Goal: Feedback & Contribution: Leave review/rating

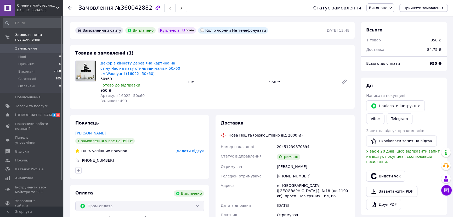
click at [209, 91] on div "Декор в кімнату дерев'яна картина на стіну Час на каву стиль мінімалізм 50x60 с…" at bounding box center [224, 81] width 253 height 45
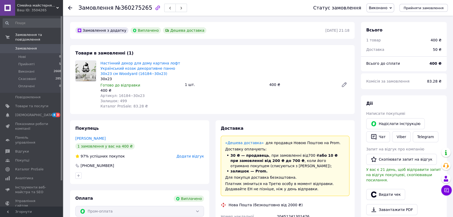
scroll to position [32, 0]
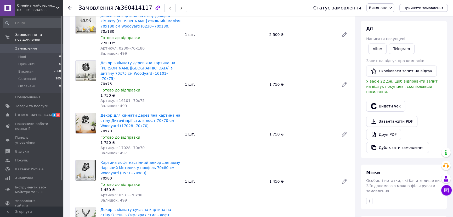
scroll to position [190, 0]
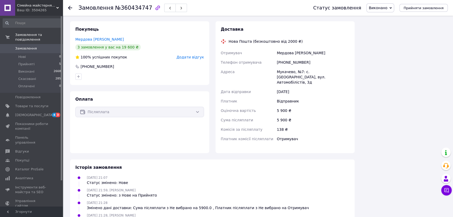
scroll to position [238, 0]
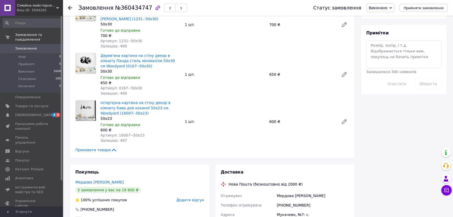
click at [220, 99] on div "Інтер'єрна картина на стіну декор в кімнату Кава для коханої 50x23 см Woodyard …" at bounding box center [224, 121] width 253 height 45
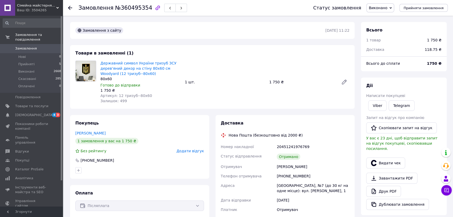
scroll to position [47, 0]
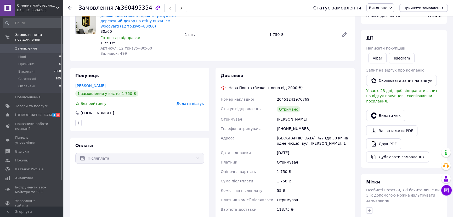
click at [193, 83] on div "Белинський Олексій" at bounding box center [139, 85] width 129 height 5
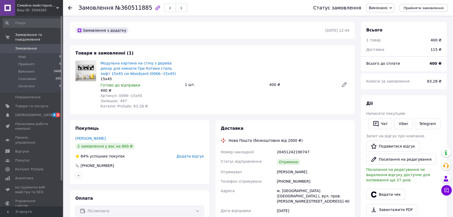
click at [190, 157] on span "Додати відгук" at bounding box center [190, 156] width 27 height 4
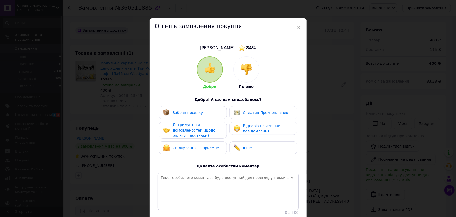
click at [314, 105] on div "× Оцініть замовлення покупця [PERSON_NAME] 84 % Добре Погано Добре! А що вам сп…" at bounding box center [228, 108] width 456 height 217
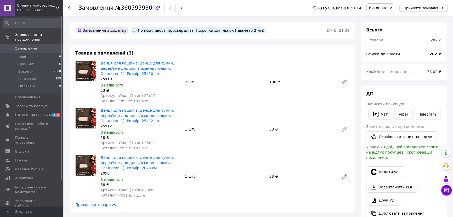
scroll to position [143, 0]
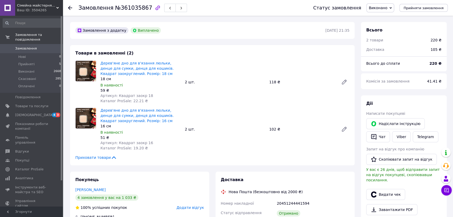
scroll to position [119, 0]
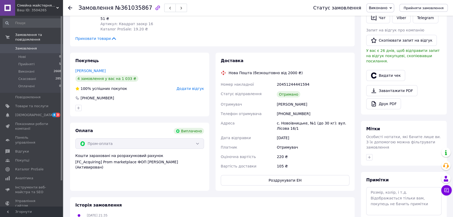
click at [245, 93] on span "Статус відправлення" at bounding box center [241, 94] width 41 height 4
click at [196, 89] on span "Додати відгук" at bounding box center [190, 88] width 27 height 4
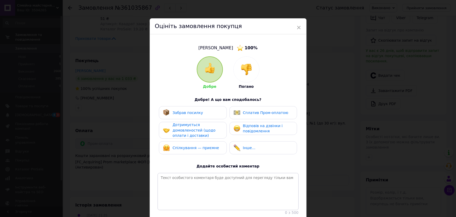
click at [317, 92] on div "× Оцініть замовлення покупця Абрамкіна Анжеліка 100 % Добре Погано Добре! А що …" at bounding box center [228, 108] width 456 height 217
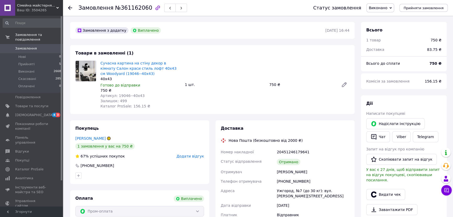
scroll to position [47, 0]
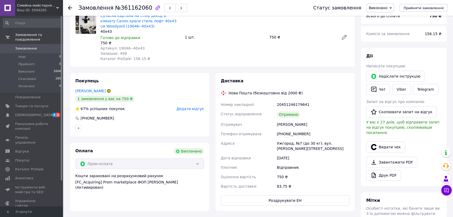
click at [275, 63] on div "Товари в замовленні (1) Сучасна картина на стіну декор в кімнату Салон краси ст…" at bounding box center [212, 32] width 285 height 69
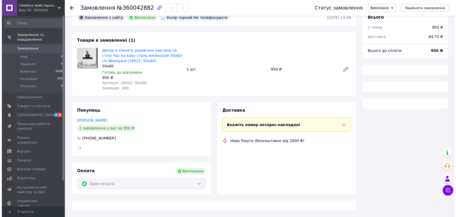
scroll to position [22, 0]
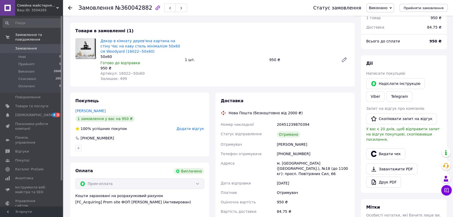
click at [199, 128] on span "Додати відгук" at bounding box center [190, 128] width 27 height 4
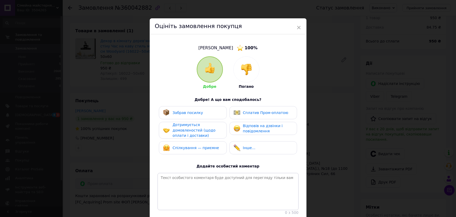
click at [194, 143] on div "Спілкування — приємне" at bounding box center [193, 147] width 68 height 13
drag, startPoint x: 192, startPoint y: 131, endPoint x: 192, endPoint y: 115, distance: 16.2
click at [193, 129] on span "Дотримується домовленостей (щодо оплати і доставки)" at bounding box center [194, 129] width 43 height 15
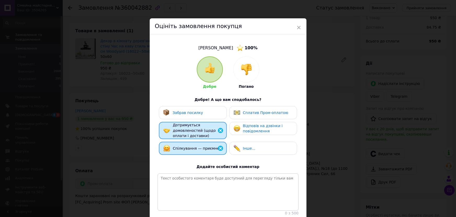
click at [192, 115] on span "Забрав посилку" at bounding box center [188, 112] width 31 height 4
drag, startPoint x: 260, startPoint y: 115, endPoint x: 256, endPoint y: 118, distance: 5.8
click at [261, 115] on div "Сплатив Пром-оплатою" at bounding box center [261, 112] width 55 height 7
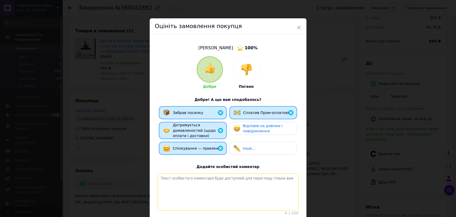
click at [182, 185] on textarea at bounding box center [228, 191] width 141 height 37
paste textarea "Велика подяка за довіру та позитивне спілкування! Було радісно працювати — з не…"
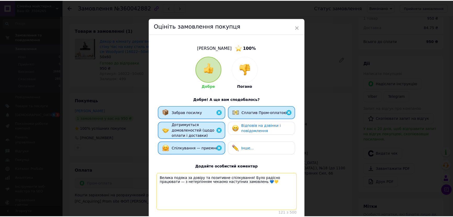
scroll to position [44, 0]
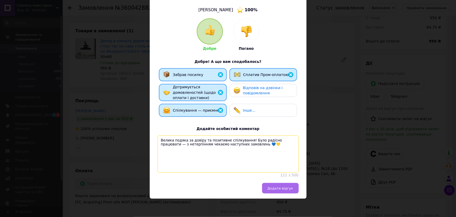
type textarea "Велика подяка за довіру та позитивне спілкування! Було радісно працювати — з не…"
click at [280, 189] on span "Додати відгук" at bounding box center [281, 188] width 26 height 4
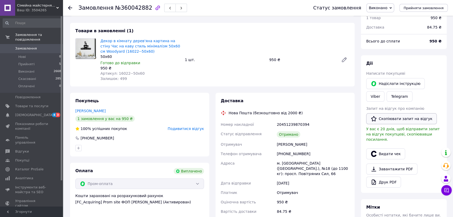
click at [400, 117] on button "Скопіювати запит на відгук" at bounding box center [401, 118] width 71 height 11
click at [384, 91] on link "Viber" at bounding box center [375, 96] width 18 height 10
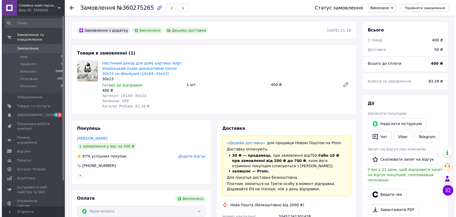
scroll to position [71, 0]
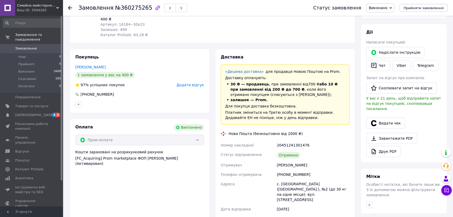
click at [171, 62] on div "Покупець Матюшенко Руслан 1 замовлення у вас на 400 ₴ 97% успішних покупок Дода…" at bounding box center [139, 81] width 139 height 64
click at [194, 84] on span "Додати відгук" at bounding box center [190, 85] width 27 height 4
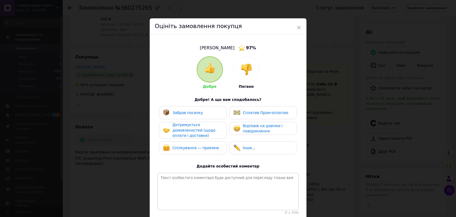
click at [183, 145] on span "Спілкування — приємне" at bounding box center [196, 147] width 47 height 4
click at [186, 127] on span "Дотримується домовленостей (щодо оплати і доставки)" at bounding box center [194, 129] width 43 height 15
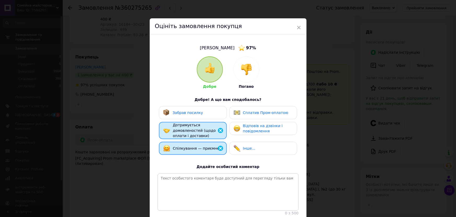
drag, startPoint x: 191, startPoint y: 112, endPoint x: 232, endPoint y: 116, distance: 41.2
click at [191, 112] on span "Забрав посилку" at bounding box center [188, 112] width 31 height 4
click at [261, 116] on div "Сплатив Пром-оплатою" at bounding box center [264, 112] width 68 height 13
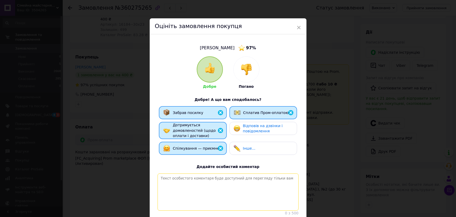
click at [200, 179] on textarea at bounding box center [228, 191] width 141 height 37
paste textarea "Велика подяка за довіру та позитивне спілкування! Було радісно працювати — з не…"
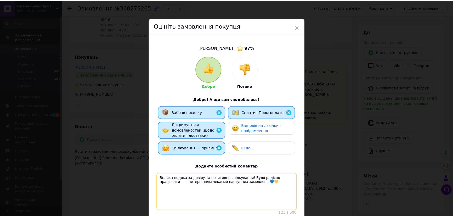
scroll to position [44, 0]
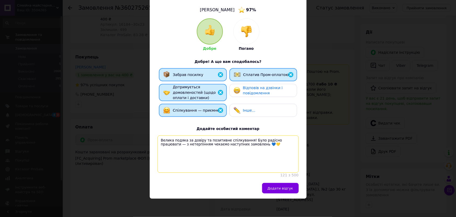
click at [285, 135] on textarea "Велика подяка за довіру та позитивне спілкування! Було радісно працювати — з не…" at bounding box center [228, 153] width 141 height 37
type textarea "Велика подяка за довіру та позитивне спілкування! Було радісно працювати. З нет…"
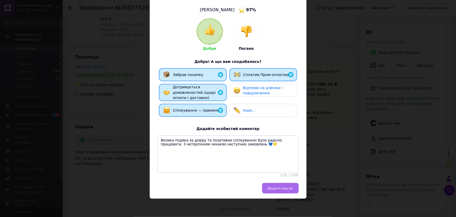
click at [279, 189] on span "Додати відгук" at bounding box center [281, 188] width 26 height 4
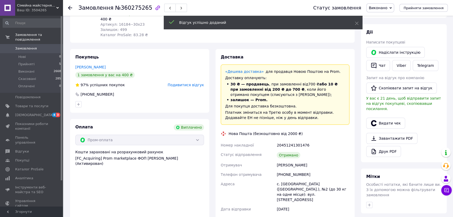
scroll to position [0, 0]
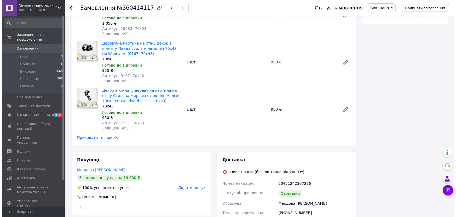
scroll to position [331, 0]
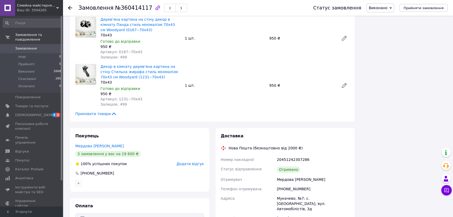
click at [192, 161] on span "Додати відгук" at bounding box center [190, 163] width 27 height 4
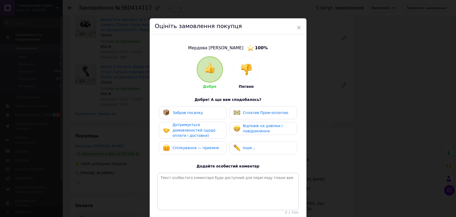
click at [117, 151] on div "× Оцініть замовлення покупця Мердова [PERSON_NAME] 100 % Добре Погано Добре! А …" at bounding box center [228, 108] width 456 height 217
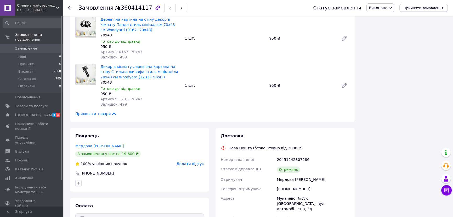
click at [186, 161] on span "Додати відгук" at bounding box center [190, 163] width 27 height 4
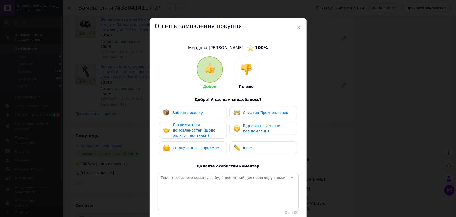
drag, startPoint x: 201, startPoint y: 150, endPoint x: 195, endPoint y: 138, distance: 13.2
click at [201, 150] on div "Спілкування — приємне" at bounding box center [191, 147] width 56 height 7
click at [196, 131] on span "Дотримується домовленостей (щодо оплати і доставки)" at bounding box center [194, 129] width 43 height 15
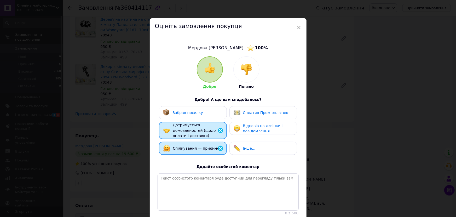
click at [198, 114] on span "Забрав посилку" at bounding box center [188, 112] width 31 height 4
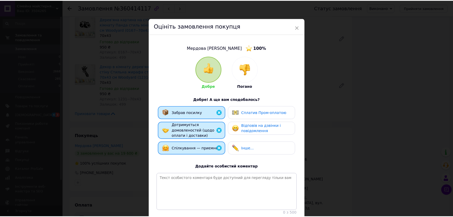
scroll to position [44, 0]
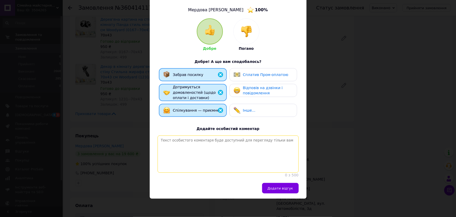
click at [187, 148] on textarea at bounding box center [228, 153] width 141 height 37
paste textarea "Велика подяка за довіру та позитивне спілкування! Було радісно працювати. З нет…"
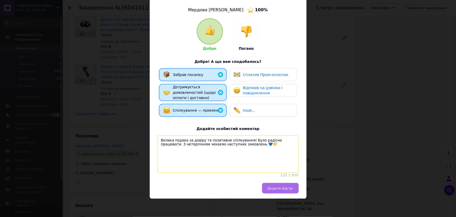
type textarea "Велика подяка за довіру та позитивне спілкування! Було радісно працювати. З нет…"
click at [284, 188] on span "Додати відгук" at bounding box center [281, 188] width 26 height 4
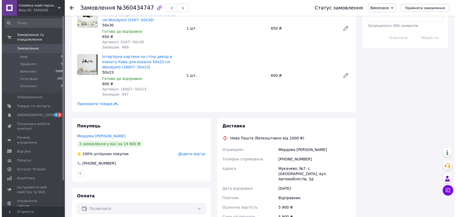
scroll to position [376, 0]
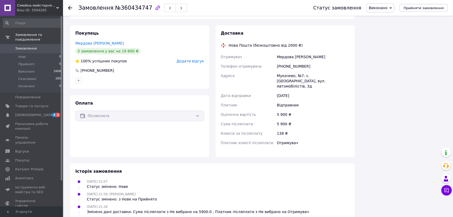
click at [188, 58] on div "Покупець Мердова [PERSON_NAME] 3 замовлення у вас на 19 600 ₴ 100% успішних пок…" at bounding box center [139, 57] width 139 height 64
click at [189, 59] on span "Додати відгук" at bounding box center [190, 61] width 27 height 4
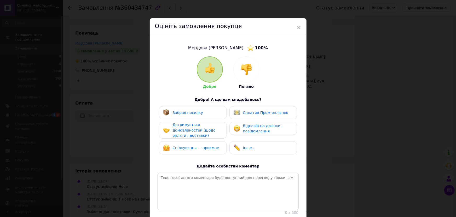
drag, startPoint x: 191, startPoint y: 154, endPoint x: 191, endPoint y: 147, distance: 6.8
click at [191, 153] on div "Забрав посилку Сплатив Пром-оплатою Дотримується домовленостей (щодо оплати і д…" at bounding box center [228, 131] width 141 height 51
click at [191, 145] on span "Спілкування — приємне" at bounding box center [196, 147] width 47 height 4
drag, startPoint x: 192, startPoint y: 128, endPoint x: 197, endPoint y: 115, distance: 13.8
click at [193, 127] on span "Дотримується домовленостей (щодо оплати і доставки)" at bounding box center [194, 129] width 43 height 15
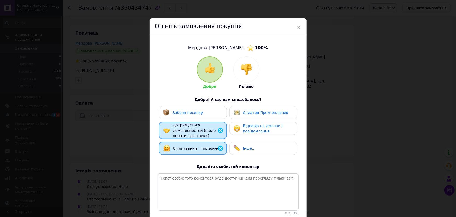
click at [197, 114] on span "Забрав посилку" at bounding box center [188, 112] width 31 height 4
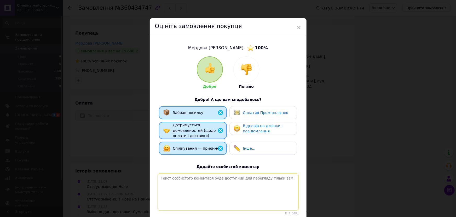
click at [188, 178] on textarea at bounding box center [228, 191] width 141 height 37
paste textarea "Щиро дякуємо за довіру та приємне спілкування! Було радісно працювати разом і б…"
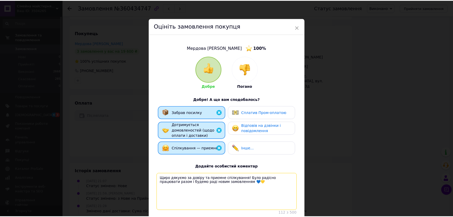
scroll to position [44, 0]
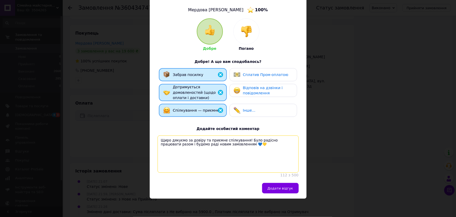
type textarea "Щиро дякуємо за довіру та приємне спілкування! Було радісно працювати разом і б…"
click at [280, 189] on span "Додати відгук" at bounding box center [281, 188] width 26 height 4
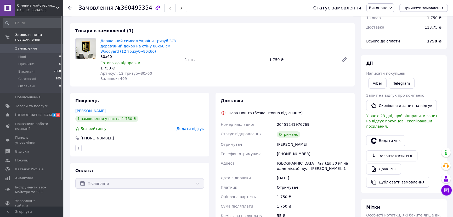
scroll to position [46, 0]
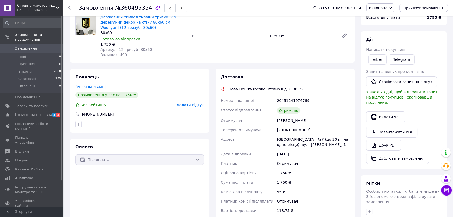
click at [193, 103] on span "Додати відгук" at bounding box center [190, 105] width 27 height 4
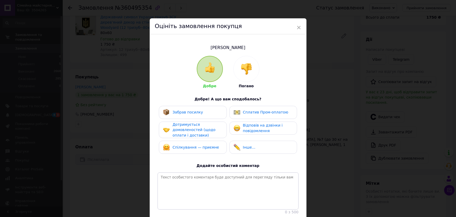
click at [125, 128] on div "× Оцініть замовлення покупця Белинський Олексій Добре Погано Добре! А що вам сп…" at bounding box center [228, 108] width 456 height 217
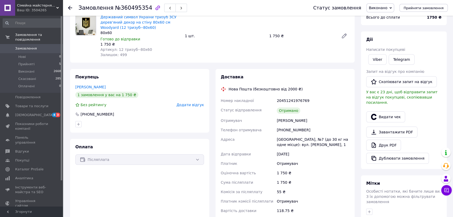
click at [173, 125] on div at bounding box center [139, 124] width 131 height 8
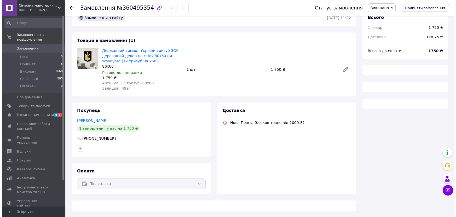
scroll to position [22, 0]
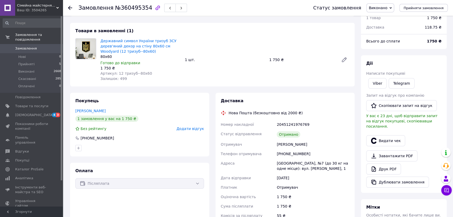
click at [191, 127] on span "Додати відгук" at bounding box center [190, 128] width 27 height 4
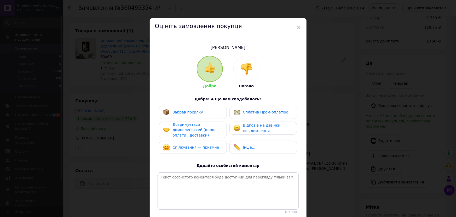
click at [183, 151] on div "Спілкування — приємне" at bounding box center [193, 146] width 68 height 13
drag, startPoint x: 190, startPoint y: 129, endPoint x: 196, endPoint y: 115, distance: 16.1
click at [190, 129] on span "Дотримується домовленостей (щодо оплати і доставки)" at bounding box center [194, 129] width 43 height 15
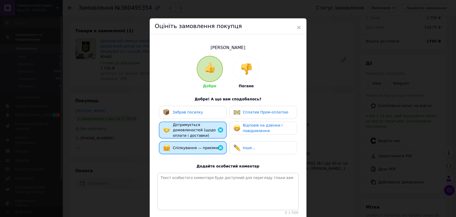
click at [197, 113] on span "Забрав посилку" at bounding box center [188, 112] width 31 height 4
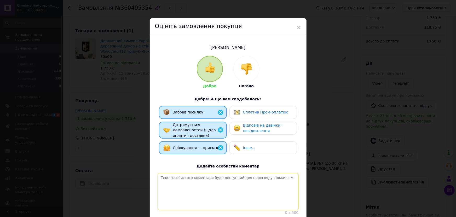
click at [181, 183] on textarea at bounding box center [228, 191] width 141 height 37
paste textarea "Велика подяка за довіру та позитивне спілкування! Було радісно працювати — з не…"
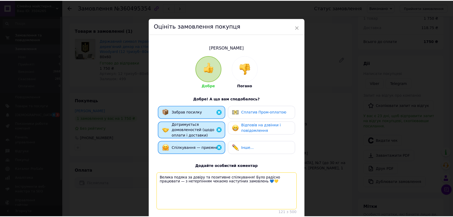
scroll to position [24, 0]
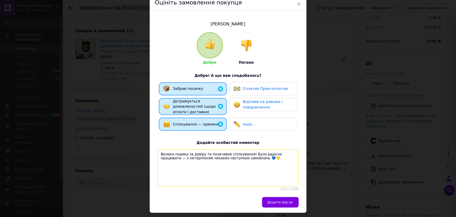
click at [165, 152] on textarea "Велика подяка за довіру та позитивне спілкування! Було радісно працювати — з не…" at bounding box center [228, 167] width 141 height 37
click at [183, 153] on textarea "Велика подяка за довіру та позитивне спілкування! Було радісно працювати — з не…" at bounding box center [228, 167] width 141 height 37
click at [286, 154] on textarea "Щиро дякуємо за довіру та позитивне спілкування! Було радісно працювати — з нет…" at bounding box center [228, 167] width 141 height 37
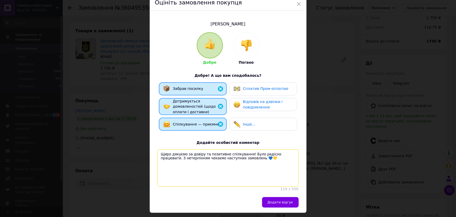
drag, startPoint x: 247, startPoint y: 162, endPoint x: 161, endPoint y: 154, distance: 86.2
click at [161, 154] on textarea "Щиро дякуємо за довіру та позитивне спілкування! Було радісно працювати. З нете…" at bounding box center [228, 167] width 141 height 37
type textarea "Щиро дякуємо за довіру та позитивне спілкування! Було радісно працювати. З нете…"
click at [285, 204] on span "Додати відгук" at bounding box center [281, 202] width 26 height 4
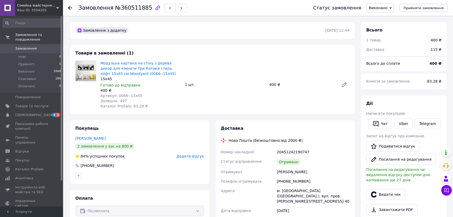
click at [193, 157] on span "Додати відгук" at bounding box center [190, 156] width 27 height 4
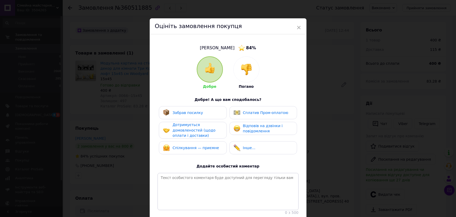
click at [194, 146] on span "Спілкування — приємне" at bounding box center [196, 147] width 47 height 4
drag, startPoint x: 196, startPoint y: 128, endPoint x: 198, endPoint y: 115, distance: 13.0
click at [196, 127] on span "Дотримується домовленостей (щодо оплати і доставки)" at bounding box center [194, 129] width 43 height 15
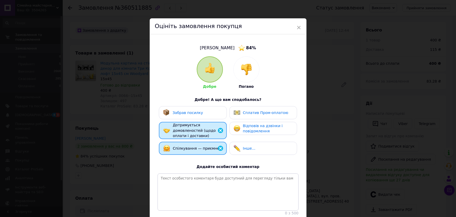
click at [201, 112] on div "Забрав посилку" at bounding box center [192, 112] width 59 height 7
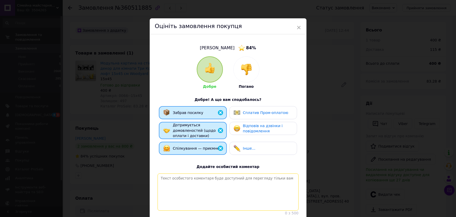
click at [187, 180] on textarea at bounding box center [228, 191] width 141 height 37
click at [109, 172] on div "× Оцініть замовлення покупця [PERSON_NAME] 84 % Добре Погано Добре! А що вам сп…" at bounding box center [228, 108] width 456 height 217
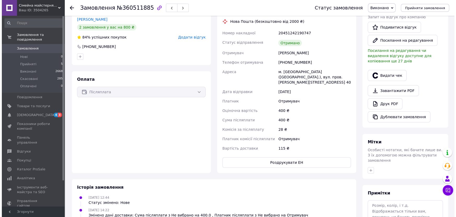
scroll to position [24, 0]
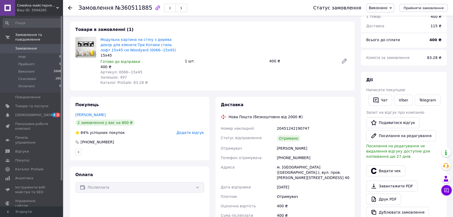
click at [198, 128] on div "Покупець [PERSON_NAME] 2 замовлення у вас на 800 ₴ 84% успішних покупок Додати …" at bounding box center [139, 129] width 139 height 64
click at [196, 131] on span "Додати відгук" at bounding box center [190, 132] width 27 height 4
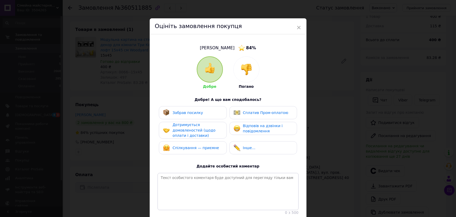
click at [193, 146] on span "Спілкування — приємне" at bounding box center [196, 147] width 47 height 4
drag, startPoint x: 194, startPoint y: 127, endPoint x: 203, endPoint y: 112, distance: 17.0
click at [194, 127] on span "Дотримується домовленостей (щодо оплати і доставки)" at bounding box center [194, 129] width 43 height 15
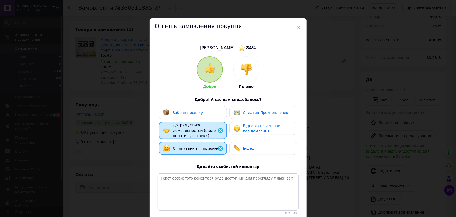
click at [203, 112] on div "Забрав посилку" at bounding box center [192, 112] width 59 height 7
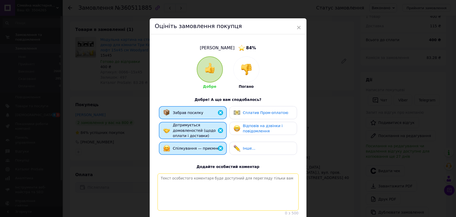
click at [196, 185] on textarea at bounding box center [228, 191] width 141 height 37
paste textarea "Щиро дякуємо за довіру та позитивне спілкування! Було радісно працювати. З нете…"
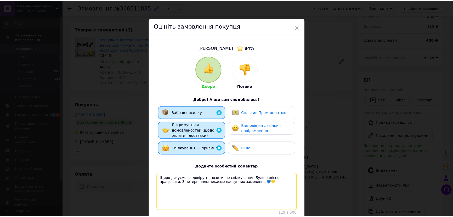
scroll to position [44, 0]
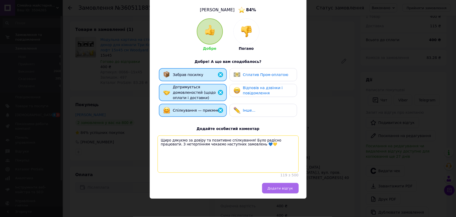
type textarea "Щиро дякуємо за довіру та позитивне спілкування! Було радісно працювати. З нете…"
click at [281, 184] on button "Додати відгук" at bounding box center [280, 188] width 37 height 10
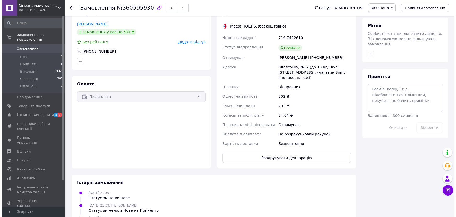
scroll to position [165, 0]
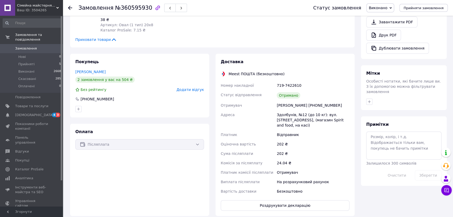
click at [195, 88] on span "Додати відгук" at bounding box center [190, 89] width 27 height 4
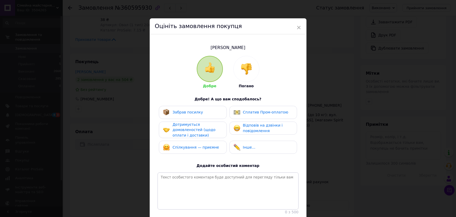
click at [198, 142] on div "Спілкування — приємне" at bounding box center [193, 146] width 68 height 13
click at [198, 123] on div "Дотримується домовленостей (щодо оплати і доставки)" at bounding box center [198, 130] width 50 height 16
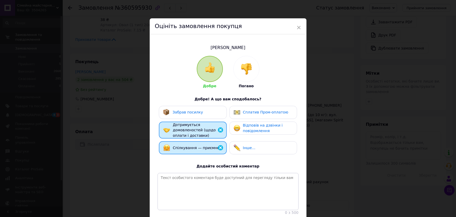
drag, startPoint x: 201, startPoint y: 112, endPoint x: 197, endPoint y: 181, distance: 68.7
click at [201, 118] on div "Забрав посилку" at bounding box center [193, 112] width 68 height 13
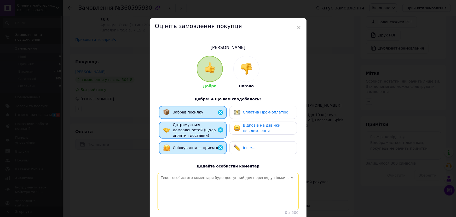
drag, startPoint x: 194, startPoint y: 196, endPoint x: 191, endPoint y: 199, distance: 3.6
click at [194, 197] on textarea at bounding box center [228, 191] width 141 height 37
paste textarea "Щиро дякуємо за довіру та позитивне спілкування! Було радісно працювати. З нете…"
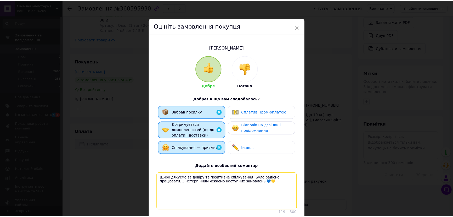
scroll to position [43, 0]
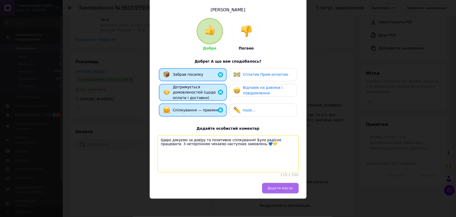
type textarea "Щиро дякуємо за довіру та позитивне спілкування! Було радісно працювати. З нете…"
click at [272, 186] on span "Додати відгук" at bounding box center [281, 188] width 26 height 4
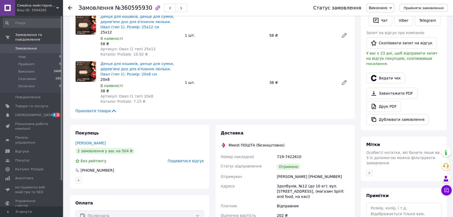
scroll to position [0, 0]
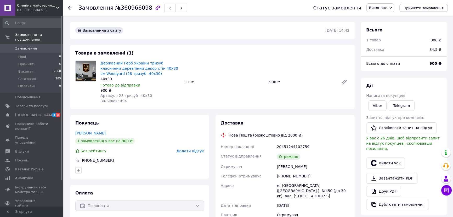
click at [193, 149] on span "Додати відгук" at bounding box center [190, 151] width 27 height 4
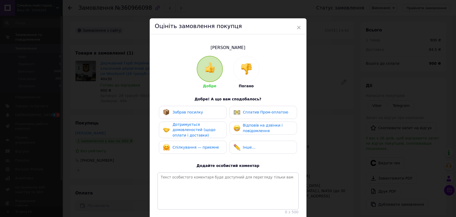
click at [189, 142] on div "Спілкування — приємне" at bounding box center [193, 146] width 68 height 13
click at [190, 125] on span "Дотримується домовленостей (щодо оплати і доставки)" at bounding box center [194, 129] width 43 height 15
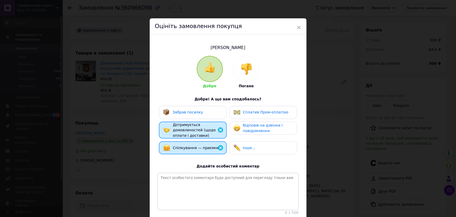
drag, startPoint x: 196, startPoint y: 111, endPoint x: 202, endPoint y: 154, distance: 43.3
click at [196, 112] on span "Забрав посилку" at bounding box center [188, 112] width 31 height 4
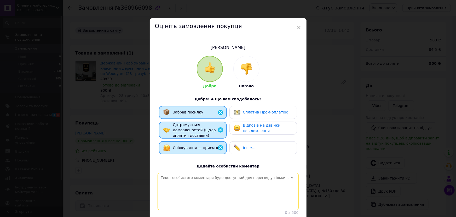
click at [198, 176] on textarea at bounding box center [228, 191] width 141 height 37
paste textarea "Щиро дякуємо за довіру та позитивне спілкування! Було радісно працювати. З нете…"
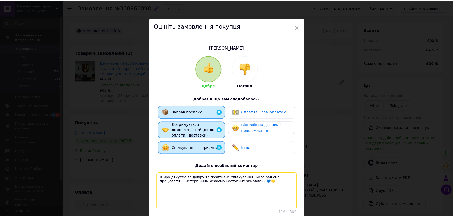
scroll to position [43, 0]
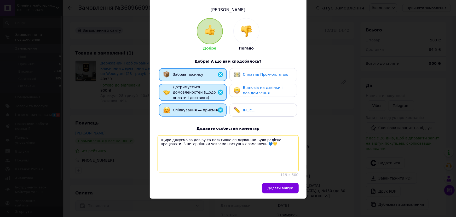
type textarea "Щиро дякуємо за довіру та позитивне спілкування! Було радісно працювати. З нете…"
click at [281, 186] on span "Додати відгук" at bounding box center [281, 188] width 26 height 4
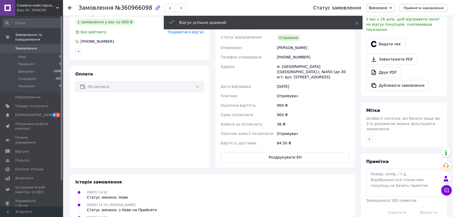
scroll to position [0, 0]
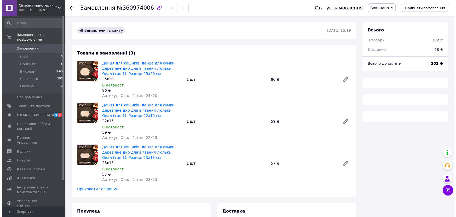
scroll to position [143, 0]
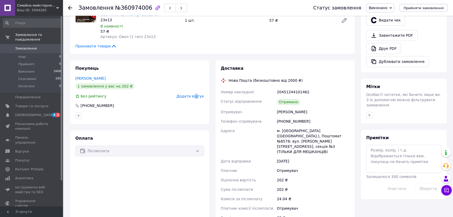
click at [197, 97] on span "Додати відгук" at bounding box center [190, 96] width 27 height 4
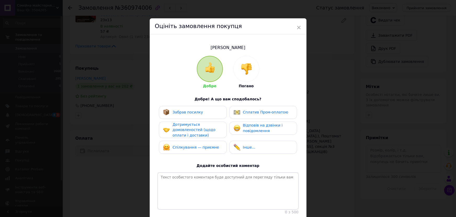
drag, startPoint x: 187, startPoint y: 154, endPoint x: 187, endPoint y: 149, distance: 4.7
click at [188, 153] on div "Забрав посилку Сплатив Пром-оплатою Дотримується домовленостей (щодо оплати і д…" at bounding box center [228, 131] width 141 height 51
click at [184, 145] on span "Спілкування — приємне" at bounding box center [196, 147] width 47 height 4
drag, startPoint x: 189, startPoint y: 122, endPoint x: 191, endPoint y: 115, distance: 7.5
click at [189, 122] on span "Дотримується домовленостей (щодо оплати і доставки)" at bounding box center [194, 129] width 43 height 15
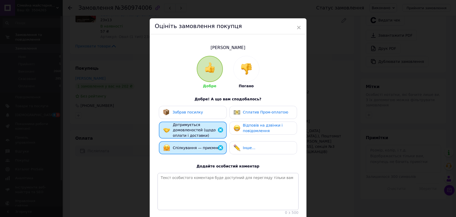
drag, startPoint x: 193, startPoint y: 113, endPoint x: 193, endPoint y: 137, distance: 24.1
click at [193, 114] on span "Забрав посилку" at bounding box center [188, 112] width 31 height 4
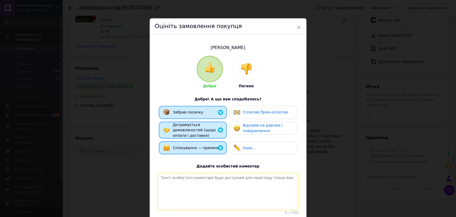
click at [189, 183] on textarea at bounding box center [228, 191] width 141 height 37
paste textarea "Щиро дякуємо за довіру та позитивне спілкування! Було радісно працювати. З нете…"
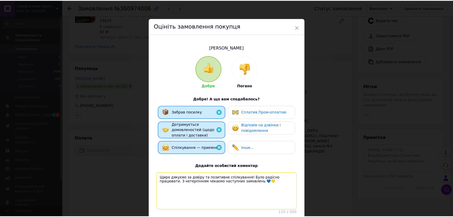
scroll to position [43, 0]
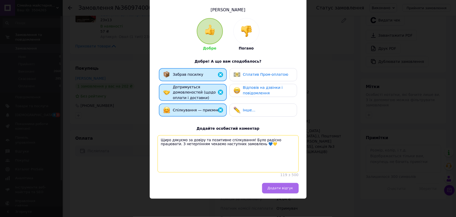
type textarea "Щиро дякуємо за довіру та позитивне спілкування! Було радісно працювати. З нете…"
click at [278, 186] on span "Додати відгук" at bounding box center [281, 188] width 26 height 4
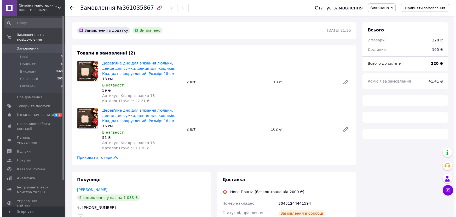
scroll to position [115, 0]
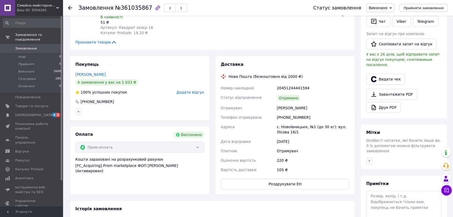
click at [238, 91] on div "Номер накладної" at bounding box center [248, 87] width 56 height 9
click at [194, 92] on span "Додати відгук" at bounding box center [190, 92] width 27 height 4
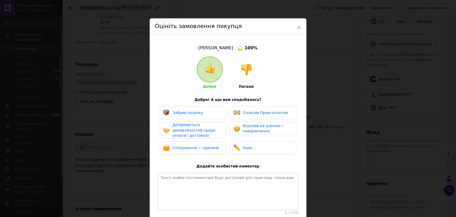
click at [190, 145] on span "Спілкування — приємне" at bounding box center [196, 147] width 47 height 4
click at [191, 128] on span "Дотримується домовленостей (щодо оплати і доставки)" at bounding box center [194, 129] width 43 height 15
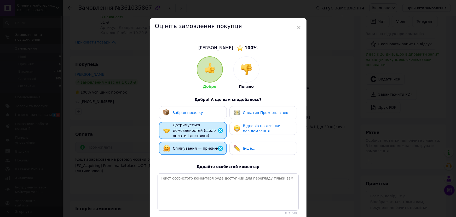
drag, startPoint x: 198, startPoint y: 115, endPoint x: 257, endPoint y: 113, distance: 58.9
click at [201, 115] on div "Забрав посилку" at bounding box center [192, 112] width 59 height 7
click at [259, 113] on span "Сплатив Пром-оплатою" at bounding box center [266, 112] width 46 height 4
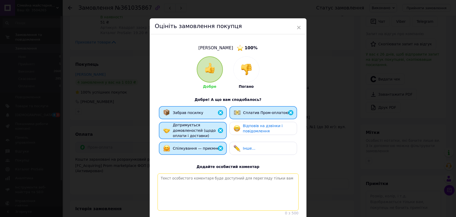
click at [176, 183] on textarea at bounding box center [228, 191] width 141 height 37
paste textarea "Щиро дякуємо за довіру та позитивне спілкування! Було радісно працювати. З нете…"
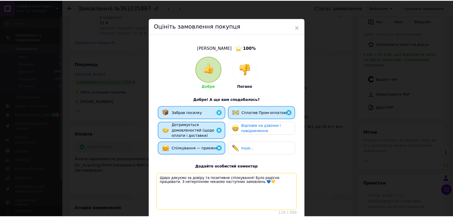
scroll to position [44, 0]
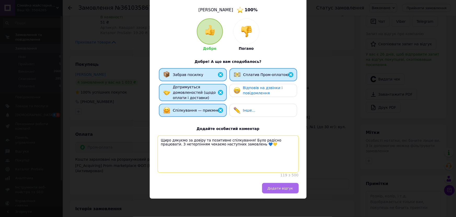
type textarea "Щиро дякуємо за довіру та позитивне спілкування! Було радісно працювати. З нете…"
click at [281, 189] on span "Додати відгук" at bounding box center [281, 188] width 26 height 4
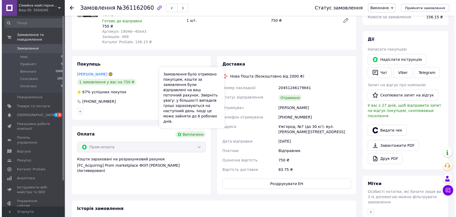
scroll to position [30, 0]
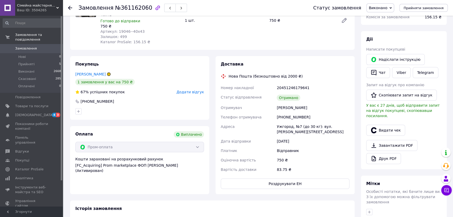
drag, startPoint x: 173, startPoint y: 56, endPoint x: 177, endPoint y: 74, distance: 18.3
click at [173, 57] on div "Покупець [PERSON_NAME] 1 замовлення у вас на 750 ₴ 67% успішних покупок Додати …" at bounding box center [139, 88] width 139 height 64
click at [195, 95] on div "Покупець [PERSON_NAME] 1 замовлення у вас на 750 ₴ 67% успішних покупок Додати …" at bounding box center [139, 88] width 139 height 64
click at [195, 93] on span "Додати відгук" at bounding box center [190, 92] width 27 height 4
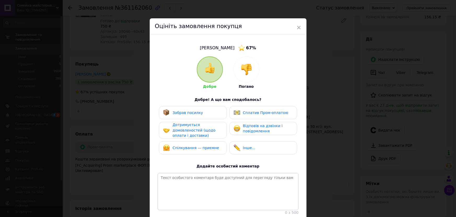
drag, startPoint x: 177, startPoint y: 145, endPoint x: 178, endPoint y: 131, distance: 14.9
click at [177, 145] on span "Спілкування — приємне" at bounding box center [196, 147] width 47 height 4
drag, startPoint x: 178, startPoint y: 131, endPoint x: 190, endPoint y: 115, distance: 19.3
click at [179, 131] on span "Дотримується домовленостей (щодо оплати і доставки)" at bounding box center [194, 129] width 43 height 15
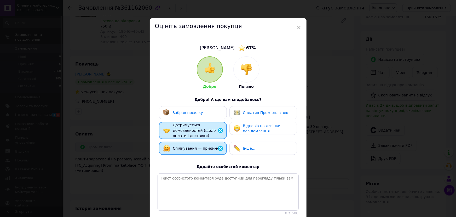
drag, startPoint x: 195, startPoint y: 108, endPoint x: 233, endPoint y: 110, distance: 37.7
click at [196, 108] on div "Забрав посилку" at bounding box center [193, 112] width 68 height 13
click at [262, 110] on span "Сплатив Пром-оплатою" at bounding box center [266, 112] width 46 height 4
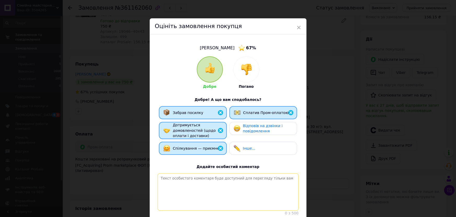
click at [176, 174] on textarea at bounding box center [228, 191] width 141 height 37
paste textarea "Щиро дякуємо за довіру та позитивне спілкування! Було радісно працювати. З нете…"
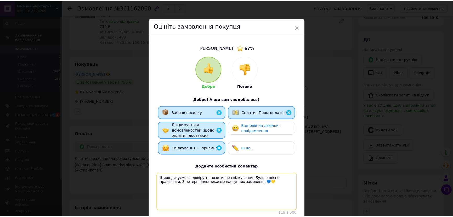
scroll to position [44, 0]
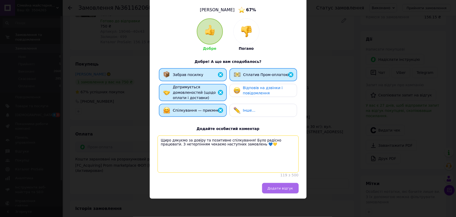
type textarea "Щиро дякуємо за довіру та позитивне спілкування! Було радісно працювати. З нете…"
click at [274, 184] on button "Додати відгук" at bounding box center [280, 188] width 37 height 10
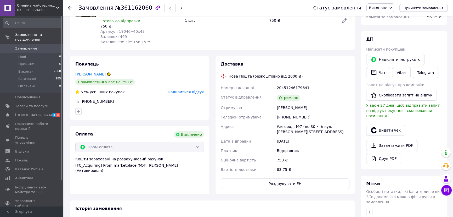
scroll to position [0, 0]
